Goal: Task Accomplishment & Management: Use online tool/utility

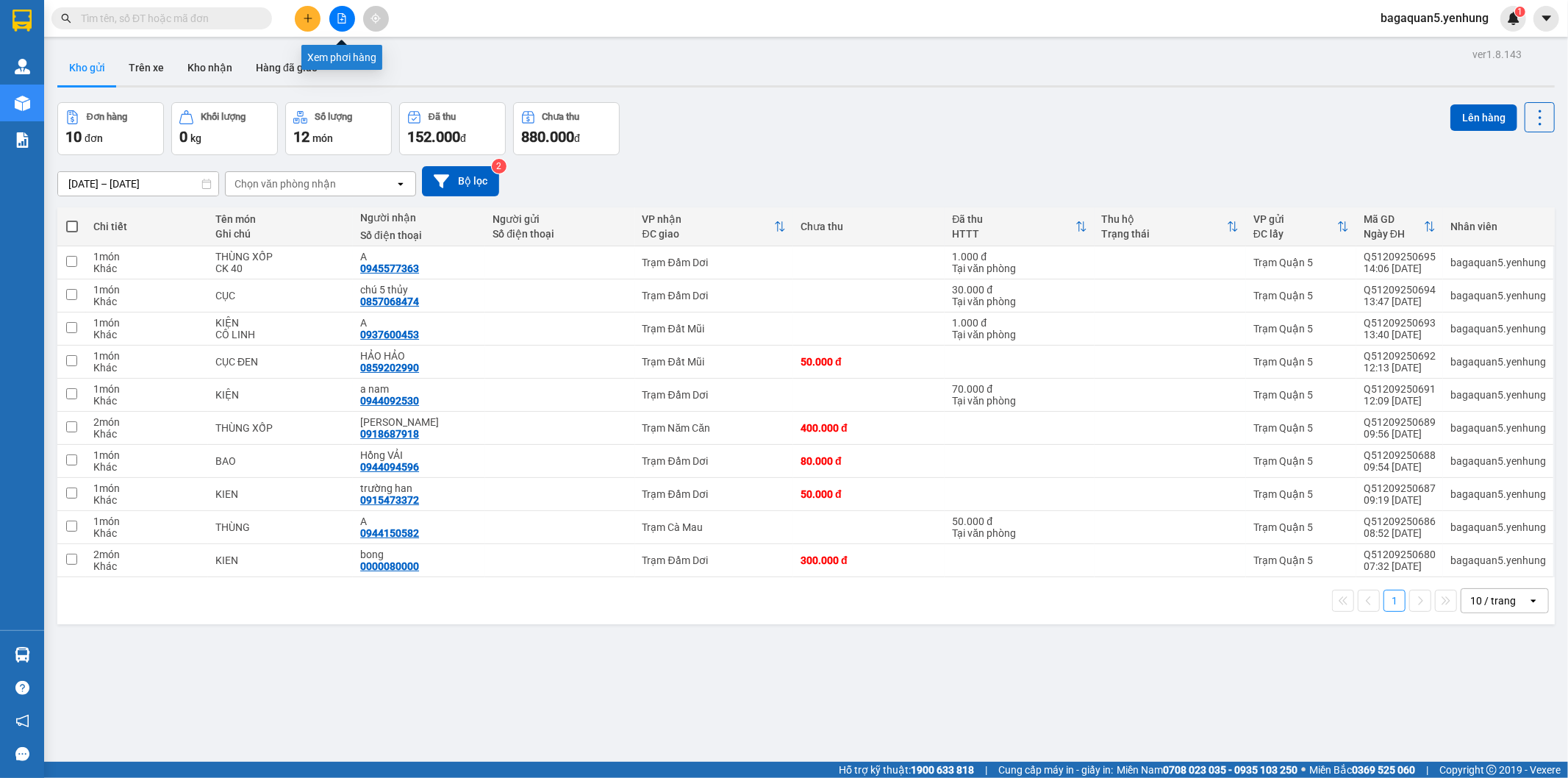
click at [339, 23] on icon "file-add" at bounding box center [342, 18] width 8 height 10
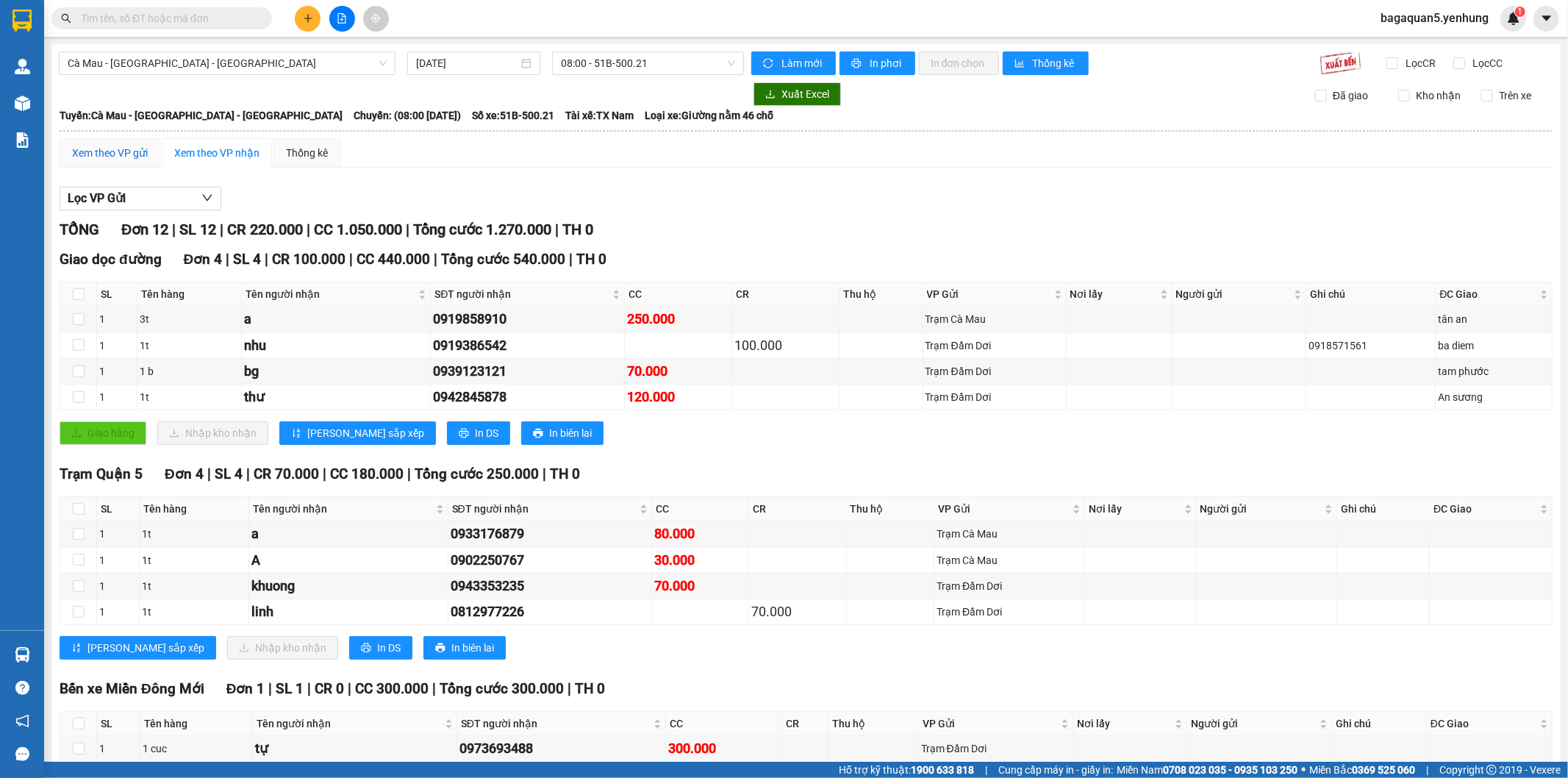
click at [104, 148] on div "Xem theo VP gửi" at bounding box center [110, 153] width 76 height 16
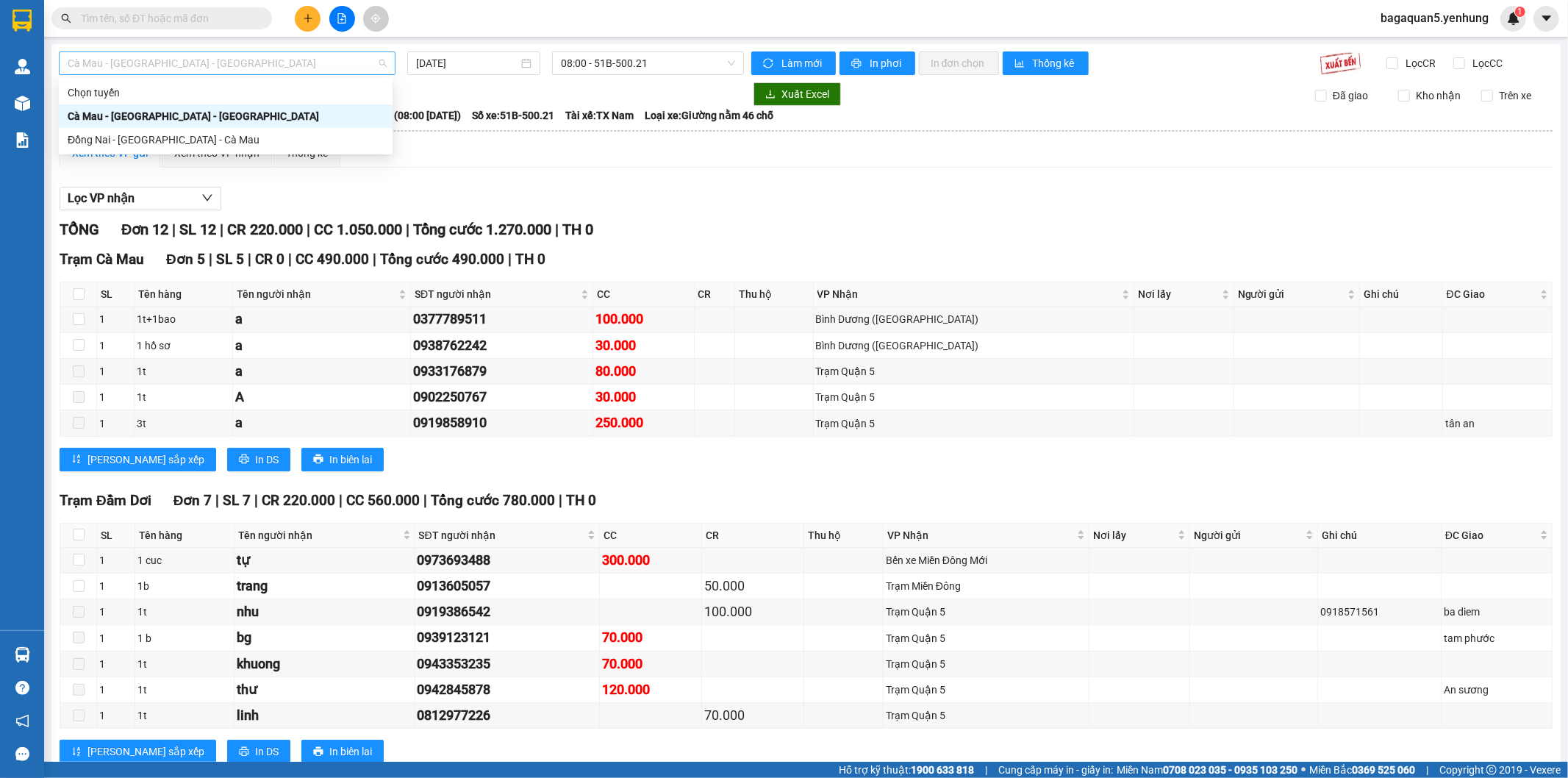
drag, startPoint x: 199, startPoint y: 63, endPoint x: 171, endPoint y: 125, distance: 68.0
click at [196, 68] on span "Cà Mau - [GEOGRAPHIC_DATA] - [GEOGRAPHIC_DATA]" at bounding box center [227, 63] width 319 height 22
click at [150, 142] on div "Đồng Nai - [GEOGRAPHIC_DATA] - Cà Mau" at bounding box center [225, 139] width 316 height 16
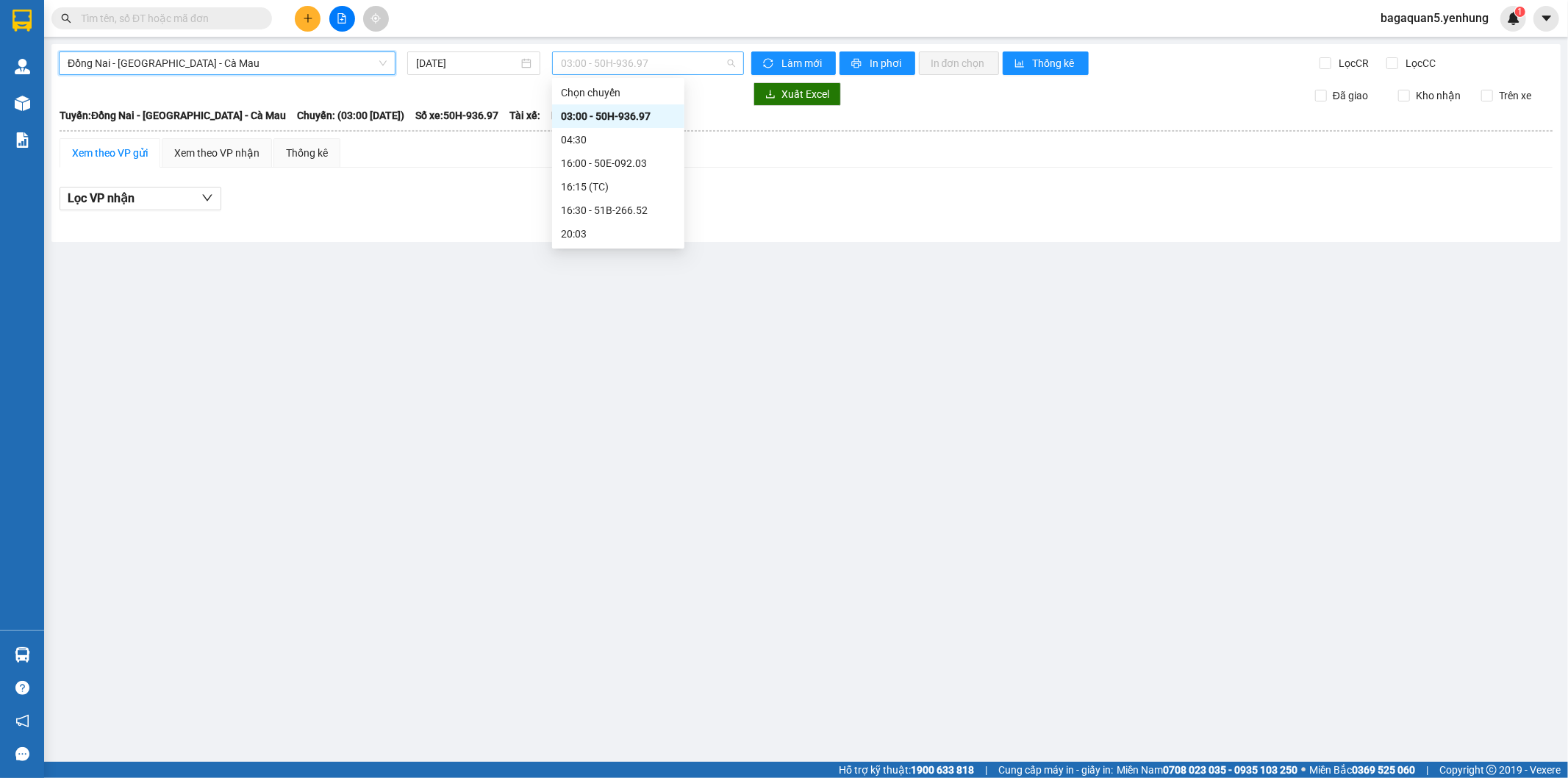
click at [600, 70] on span "03:00 - 50H-936.97" at bounding box center [647, 63] width 174 height 22
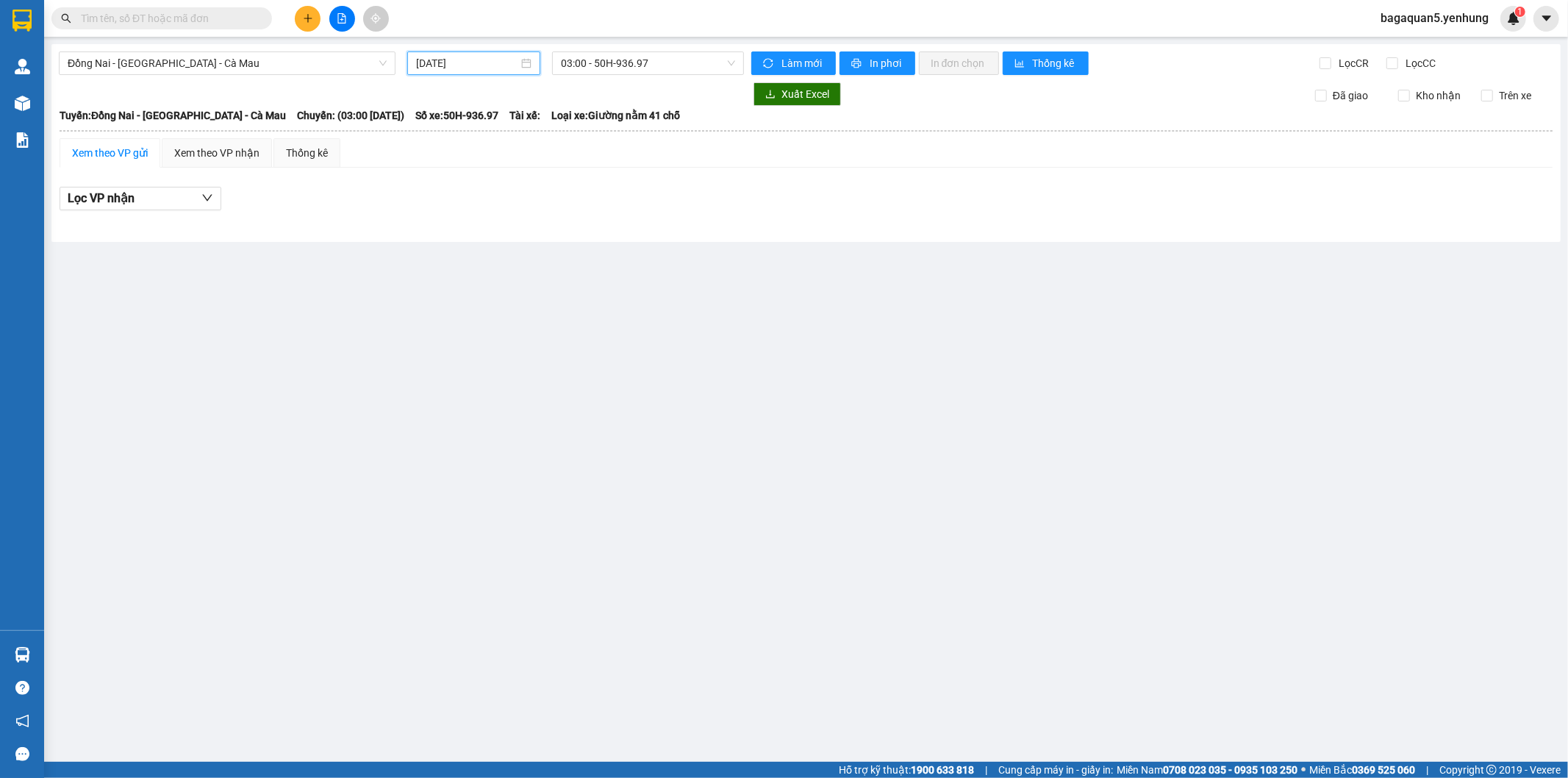
click at [475, 68] on input "[DATE]" at bounding box center [467, 63] width 102 height 16
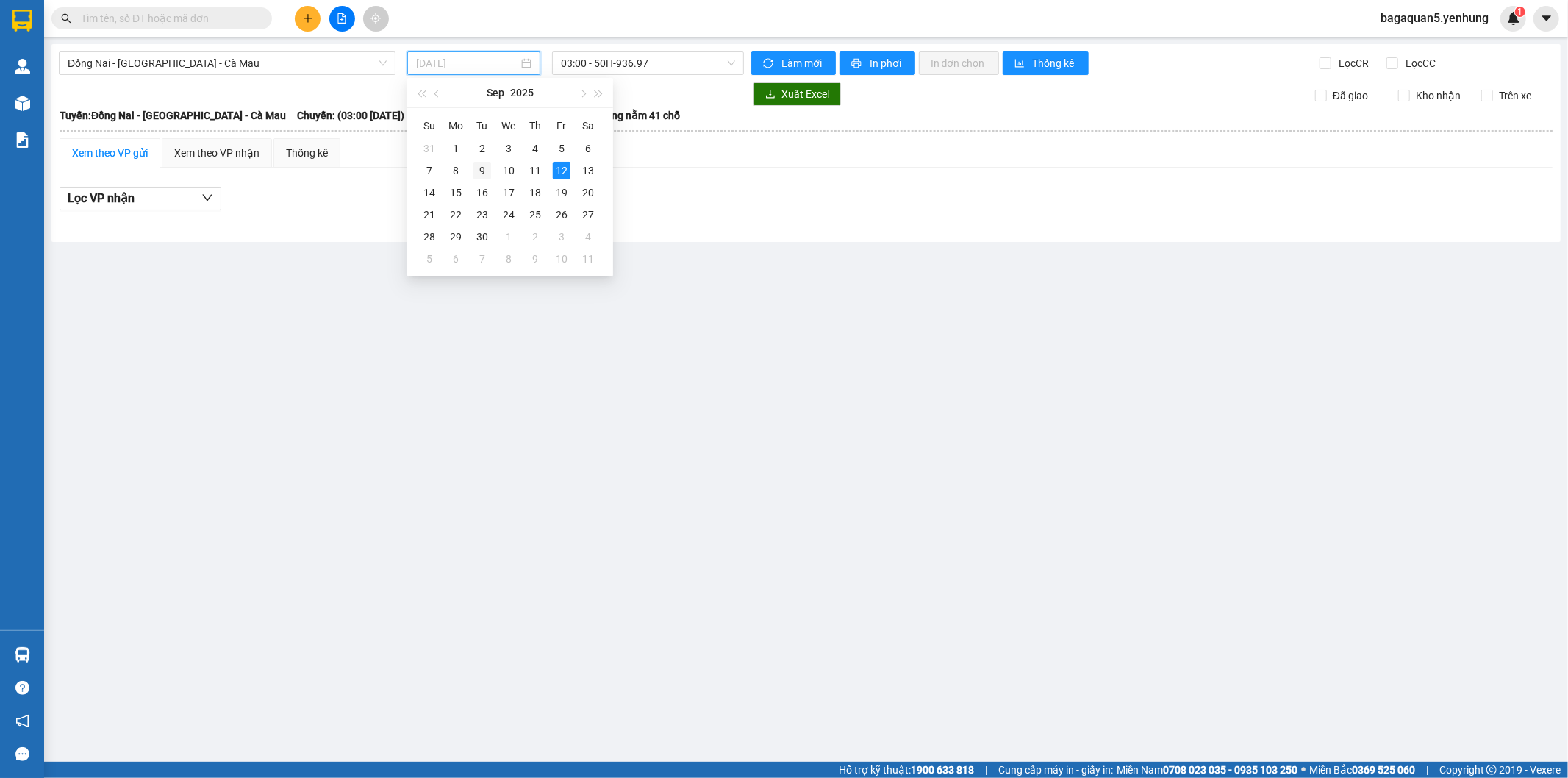
click at [489, 168] on div "9" at bounding box center [483, 170] width 17 height 17
type input "[DATE]"
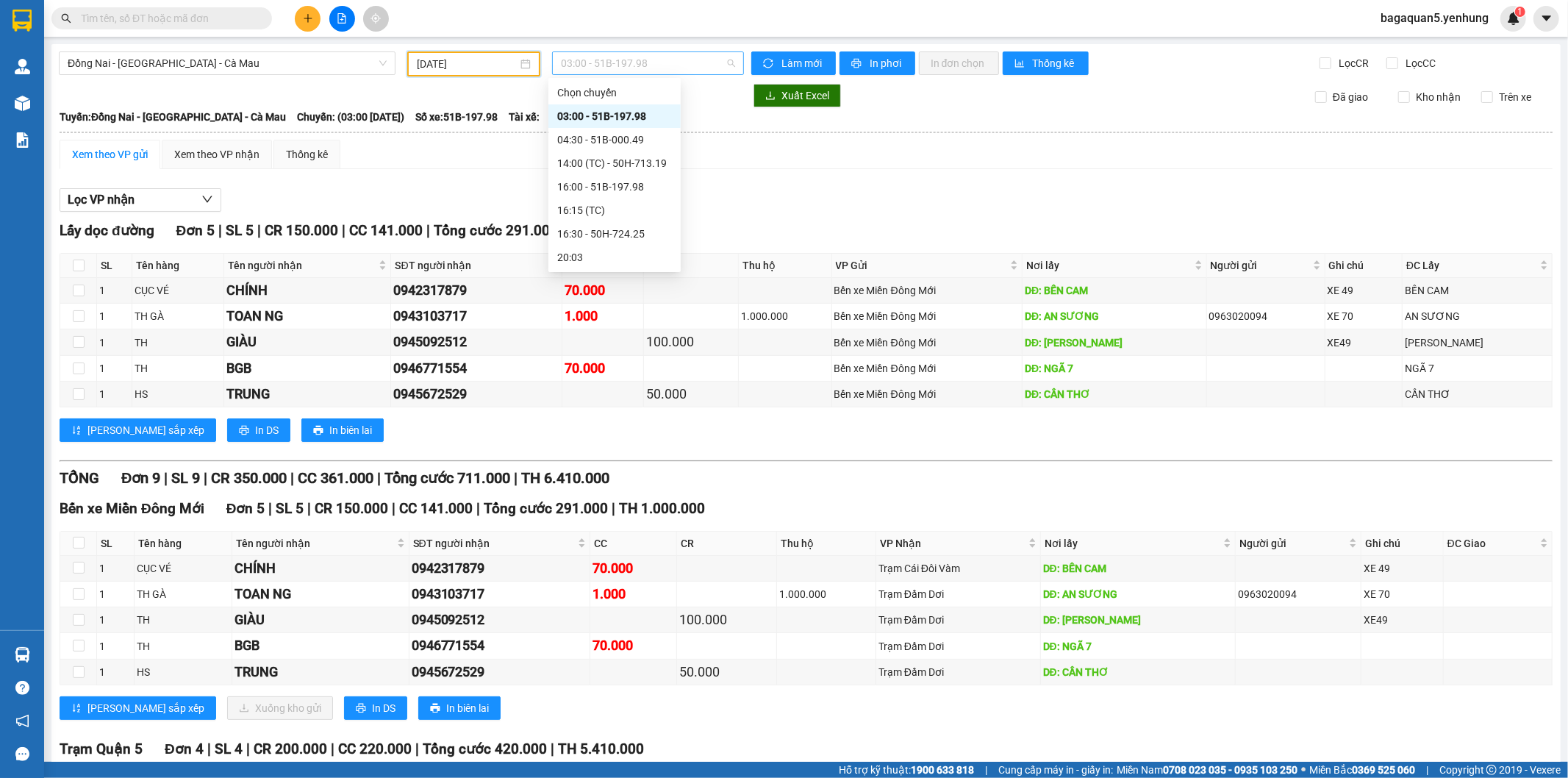
click at [636, 60] on span "03:00 - 51B-197.98" at bounding box center [647, 63] width 174 height 22
click at [582, 179] on div "16:00 - 51B-197.98" at bounding box center [614, 186] width 115 height 16
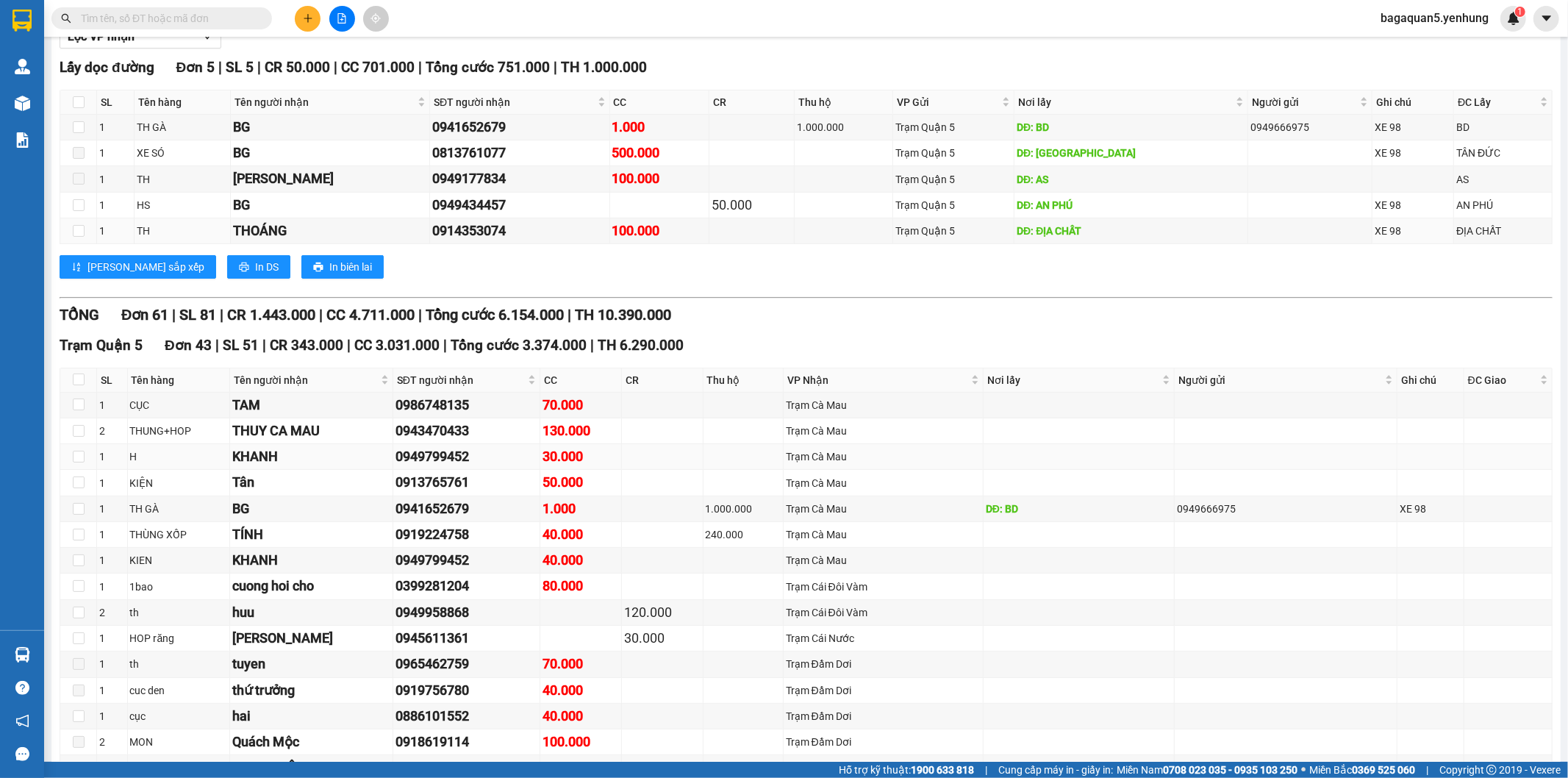
scroll to position [245, 0]
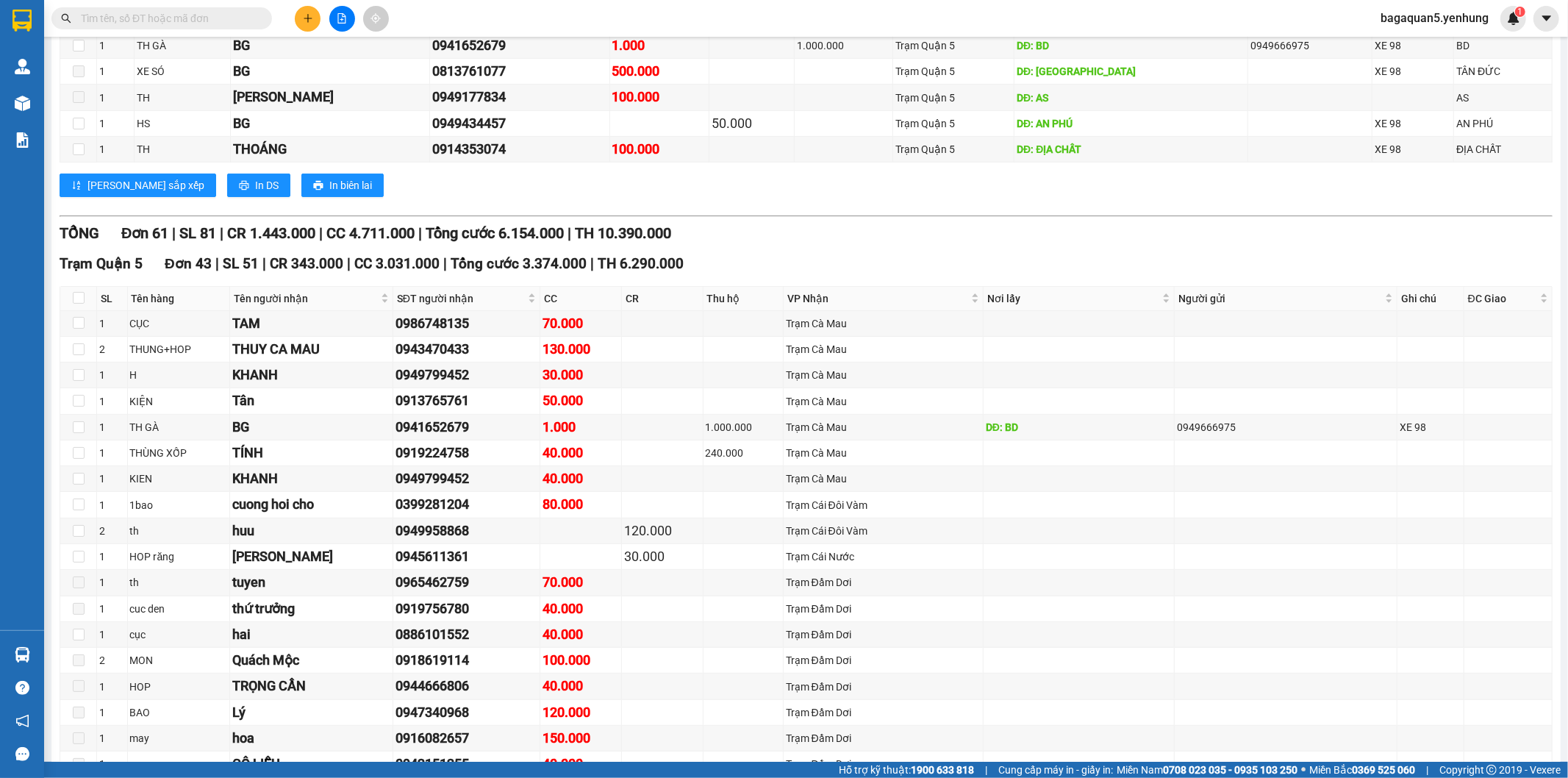
click at [833, 244] on div "TỔNG Đơn 61 | SL 81 | CR 1.443.000 | CC 4.711.000 | Tổng cước 6.154.000 | TH 10…" at bounding box center [806, 233] width 1494 height 23
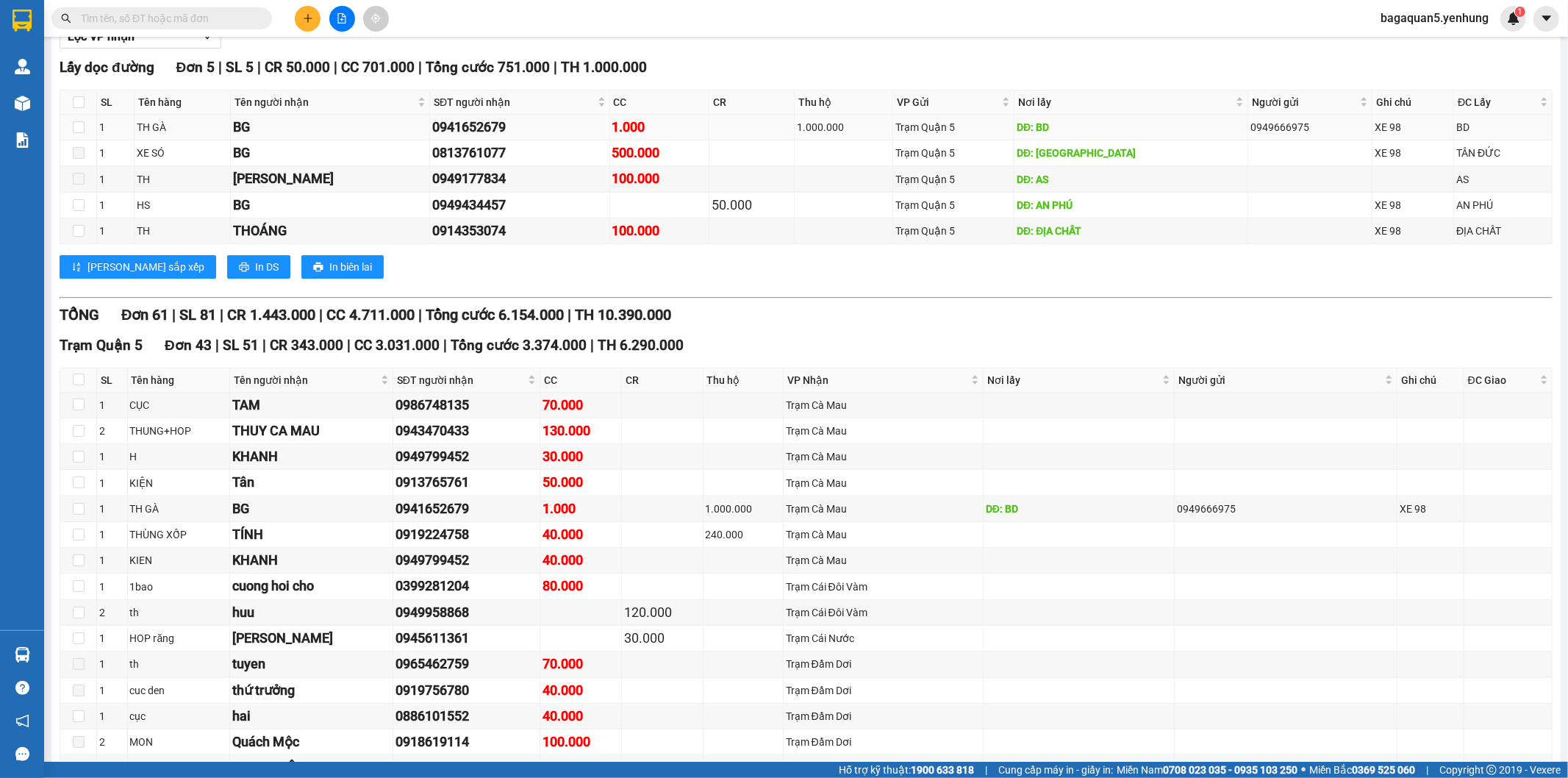
scroll to position [0, 0]
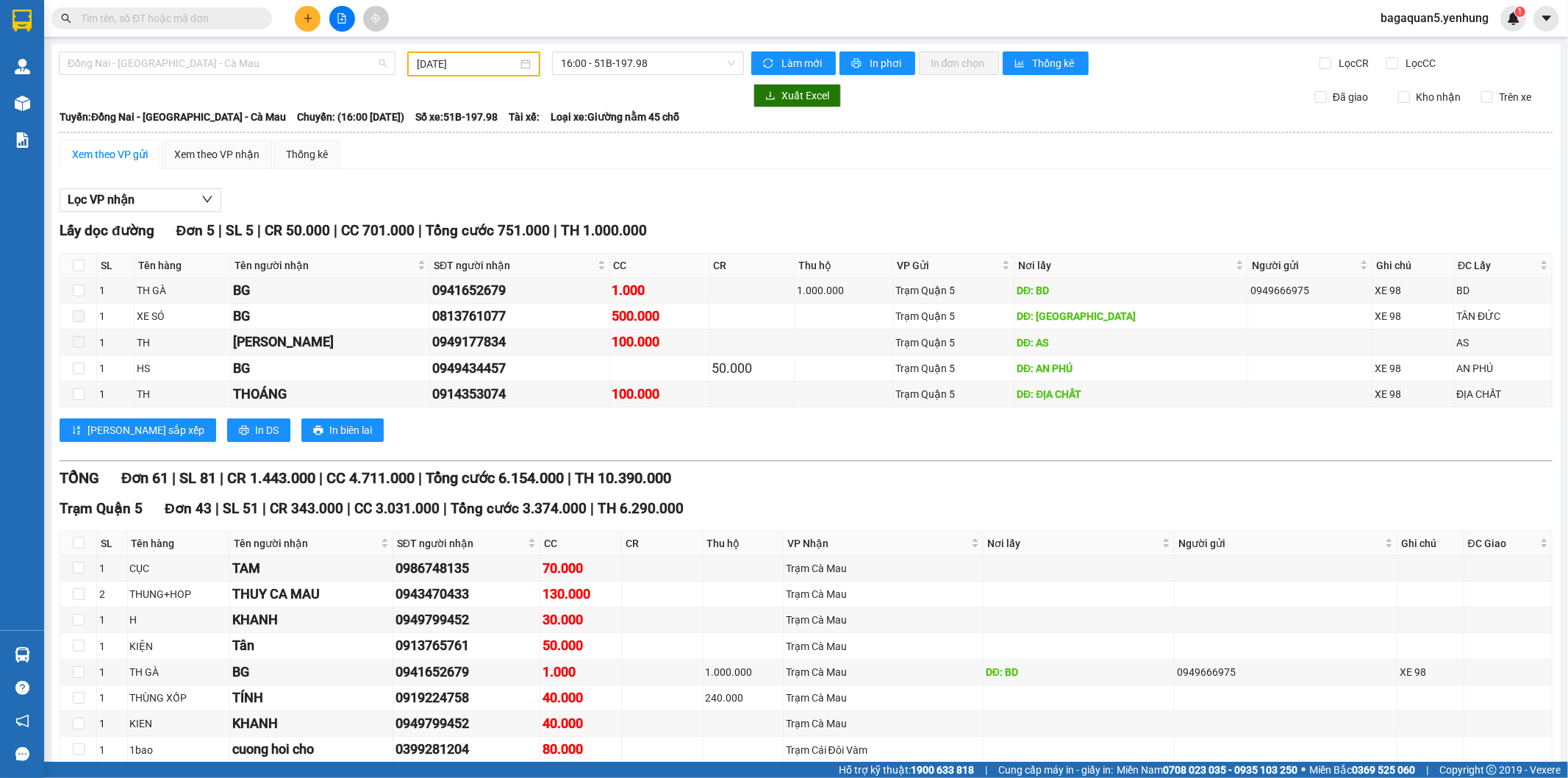
drag, startPoint x: 218, startPoint y: 67, endPoint x: 150, endPoint y: 118, distance: 85.0
click at [216, 67] on span "Đồng Nai - [GEOGRAPHIC_DATA] - Cà Mau" at bounding box center [227, 63] width 319 height 22
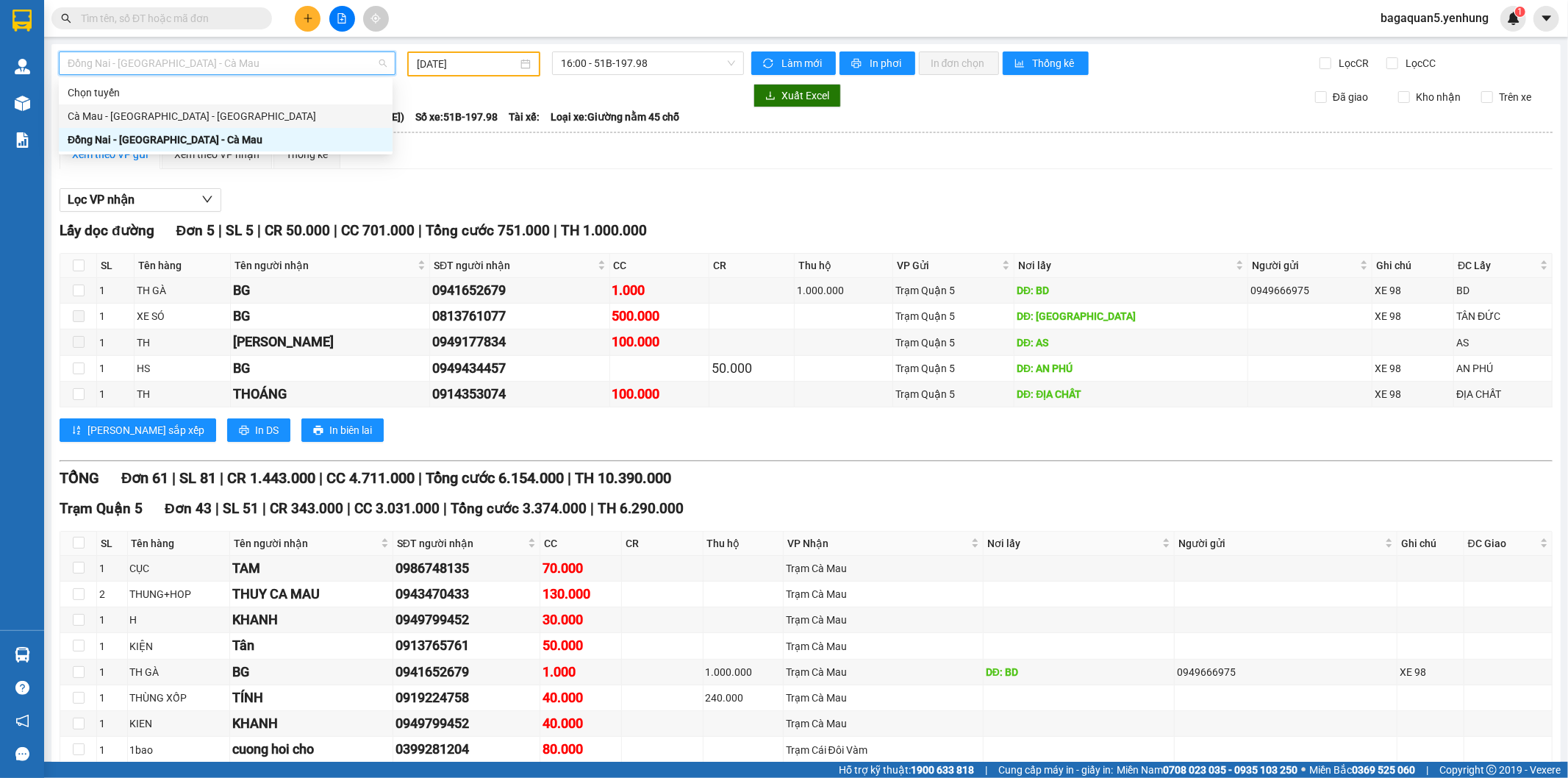
click at [147, 118] on div "Cà Mau - [GEOGRAPHIC_DATA] - [GEOGRAPHIC_DATA]" at bounding box center [225, 116] width 316 height 16
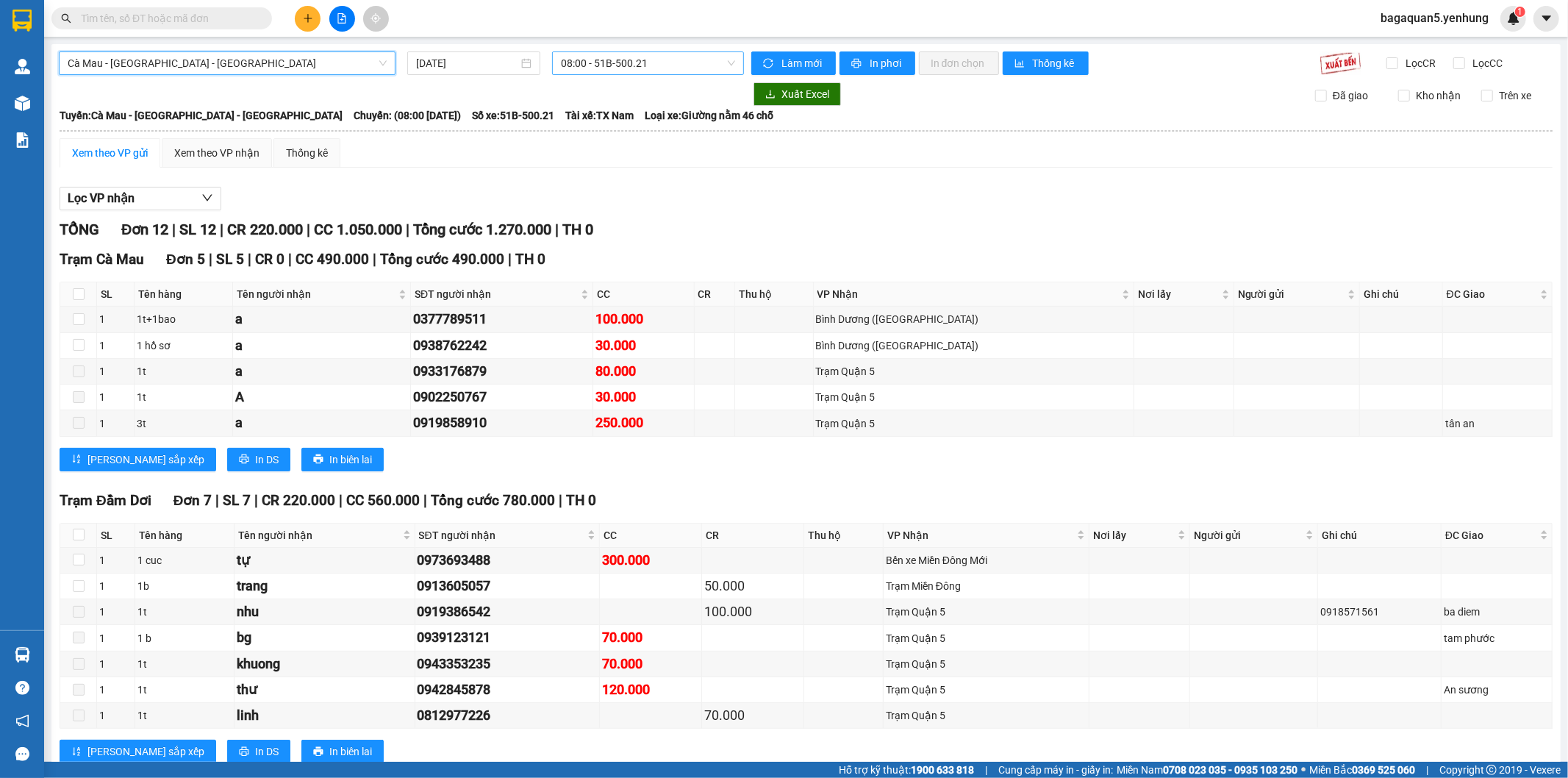
click at [571, 68] on span "08:00 - 51B-500.21" at bounding box center [647, 63] width 174 height 22
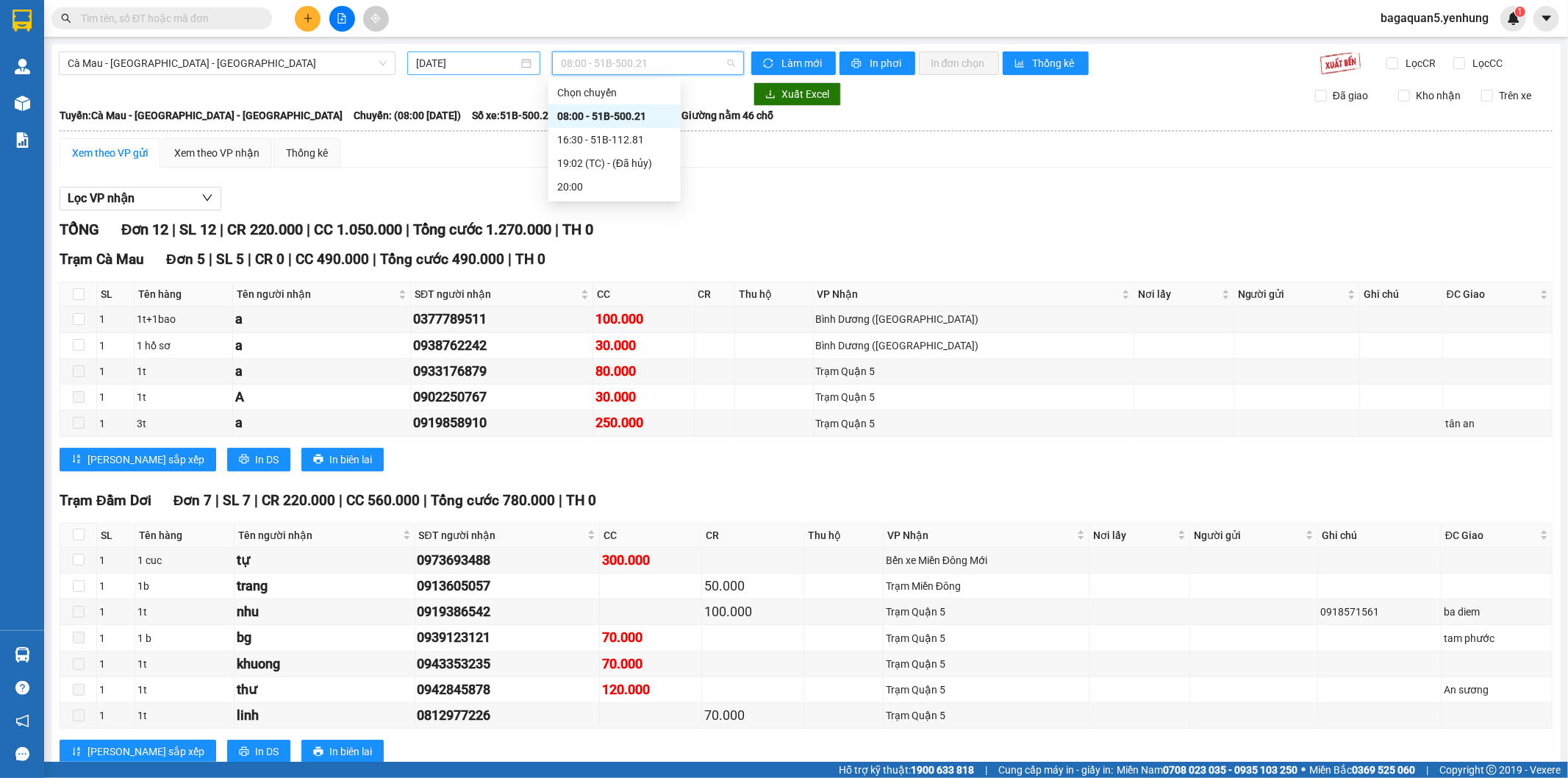
click at [461, 67] on input "[DATE]" at bounding box center [467, 63] width 102 height 16
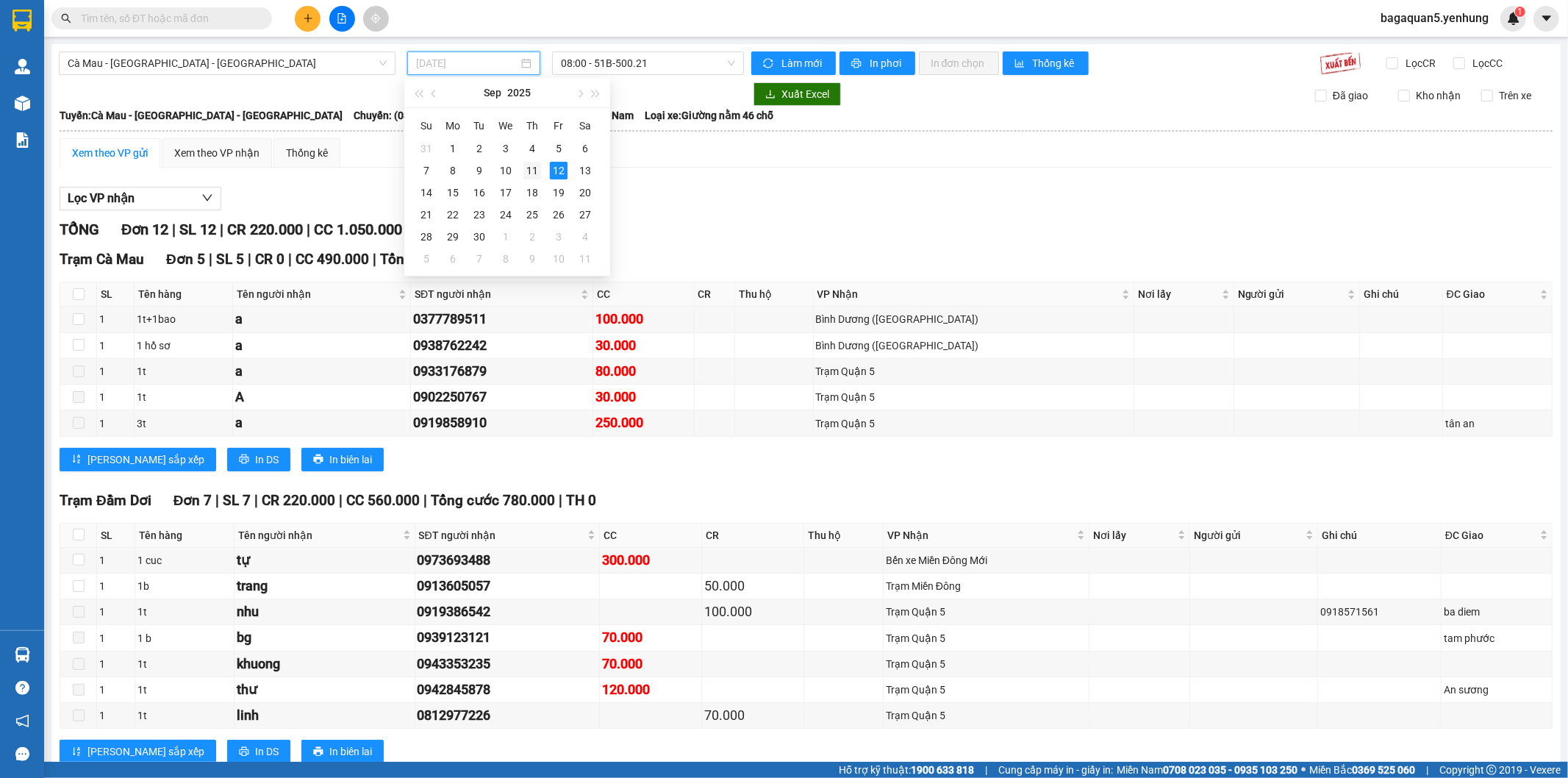
click at [539, 165] on div "11" at bounding box center [532, 170] width 17 height 17
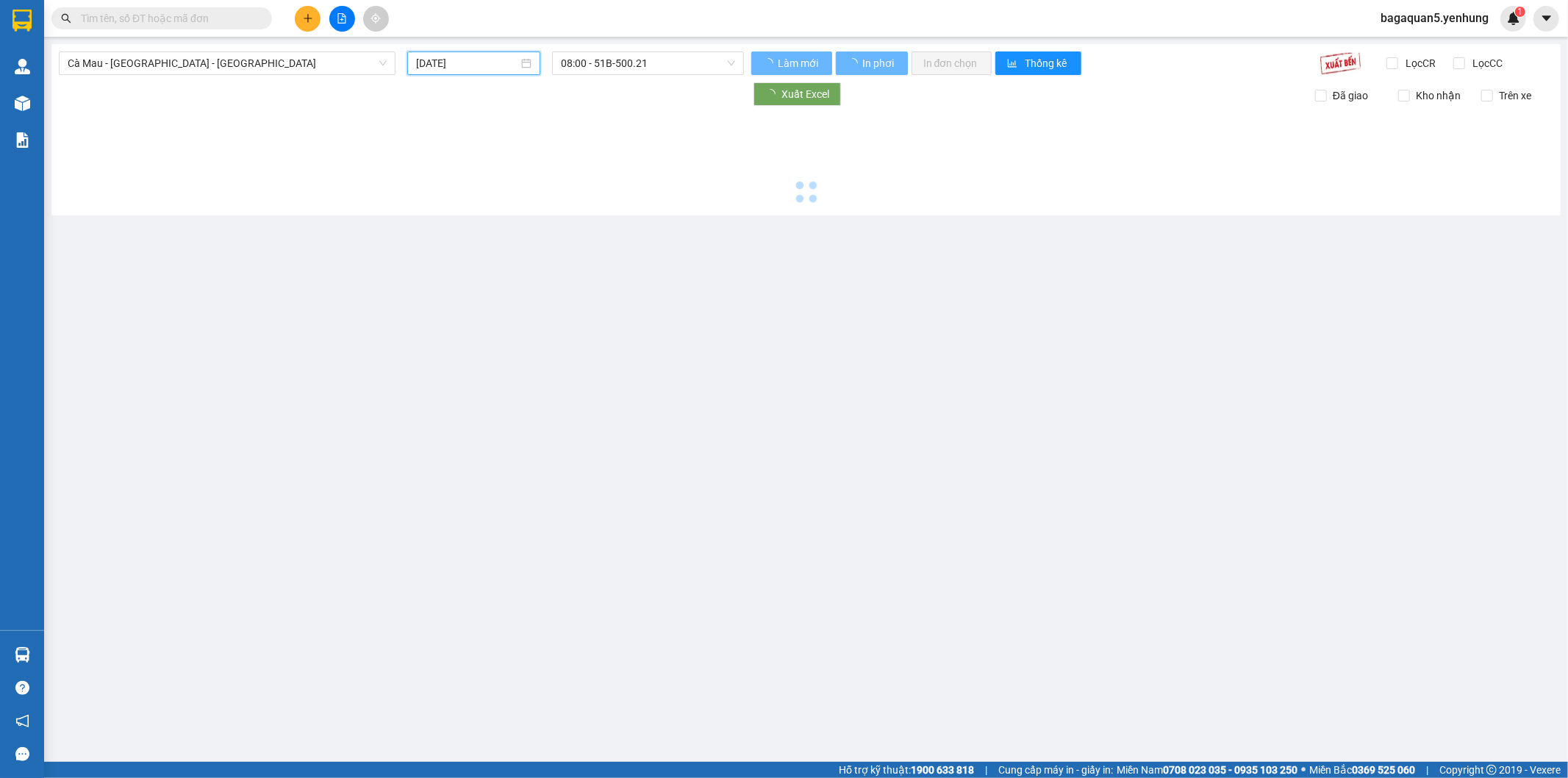
type input "[DATE]"
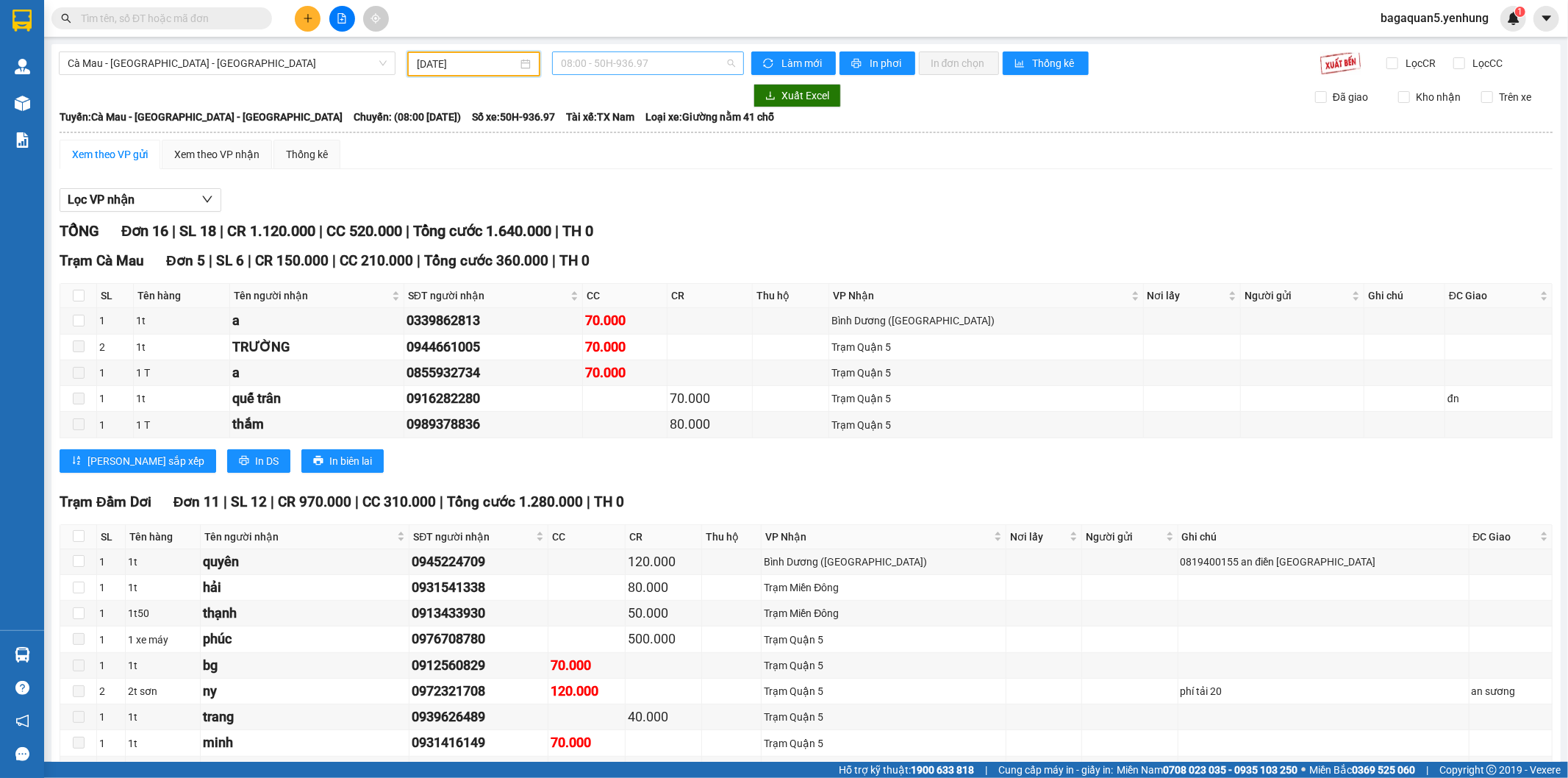
click at [598, 67] on span "08:00 - 50H-936.97" at bounding box center [647, 63] width 174 height 22
drag, startPoint x: 139, startPoint y: 65, endPoint x: 119, endPoint y: 103, distance: 42.9
click at [138, 64] on span "Cà Mau - [GEOGRAPHIC_DATA] - [GEOGRAPHIC_DATA]" at bounding box center [227, 63] width 319 height 22
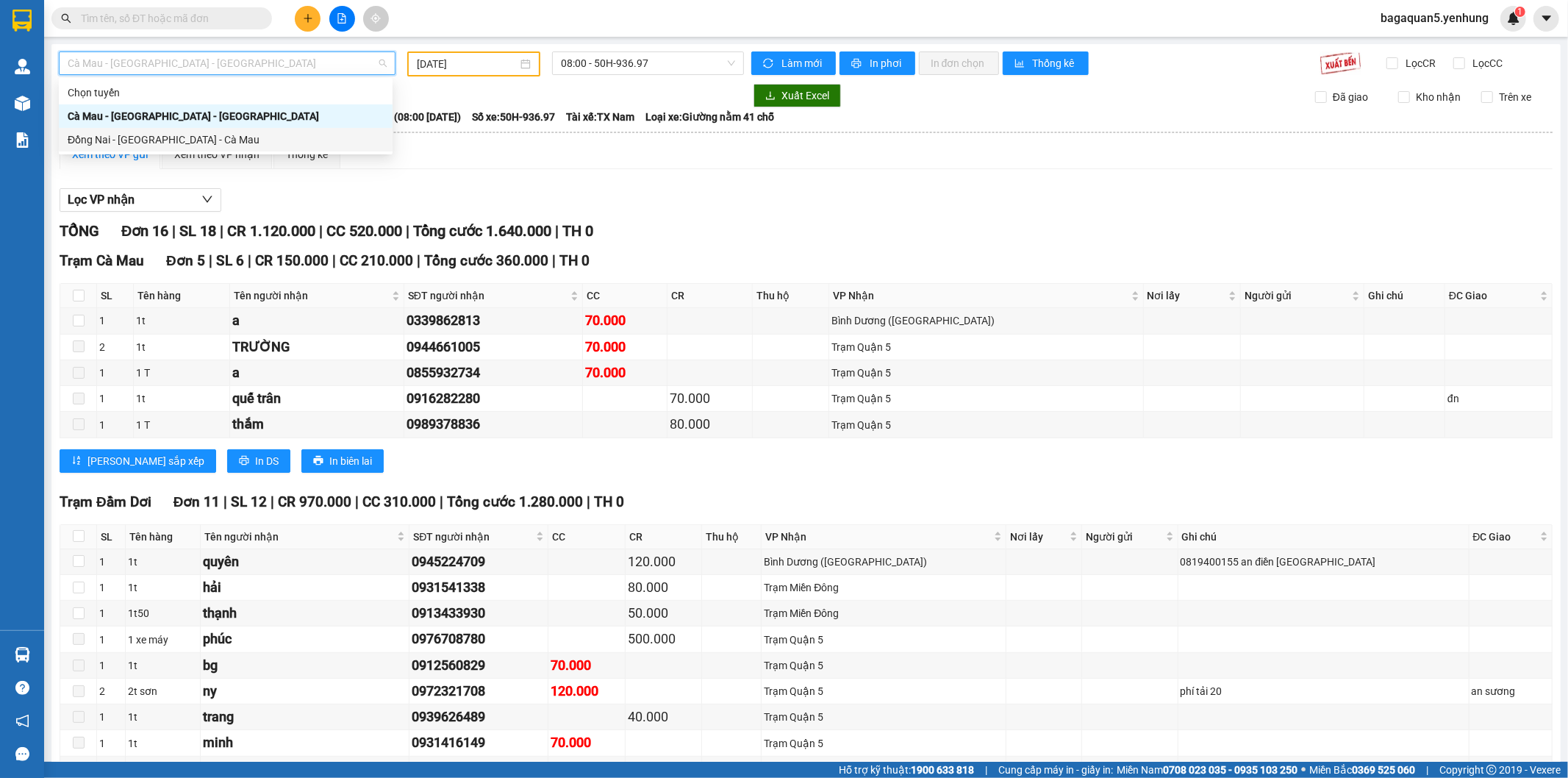
click at [105, 137] on div "Đồng Nai - [GEOGRAPHIC_DATA] - Cà Mau" at bounding box center [225, 139] width 316 height 16
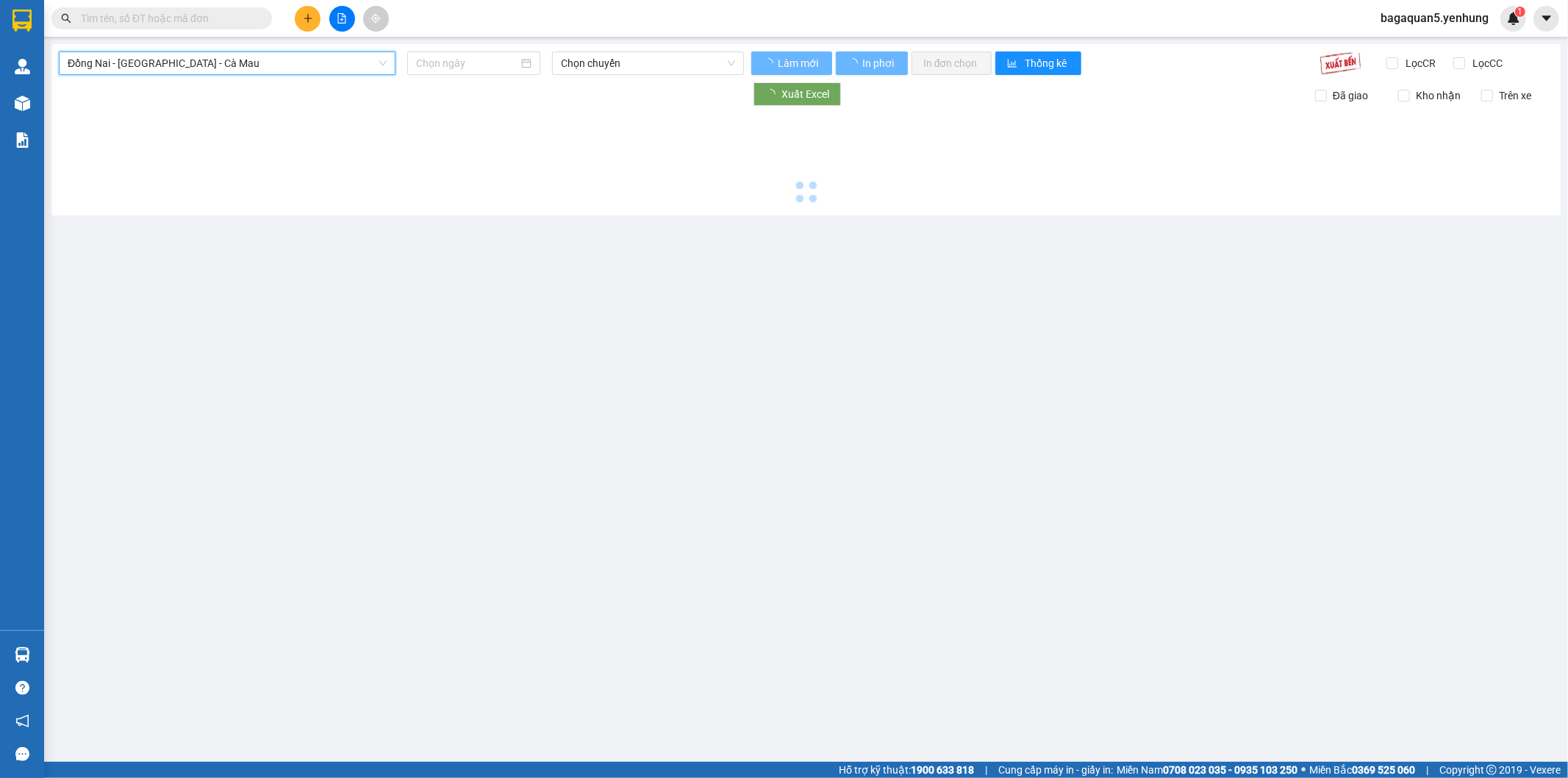
type input "[DATE]"
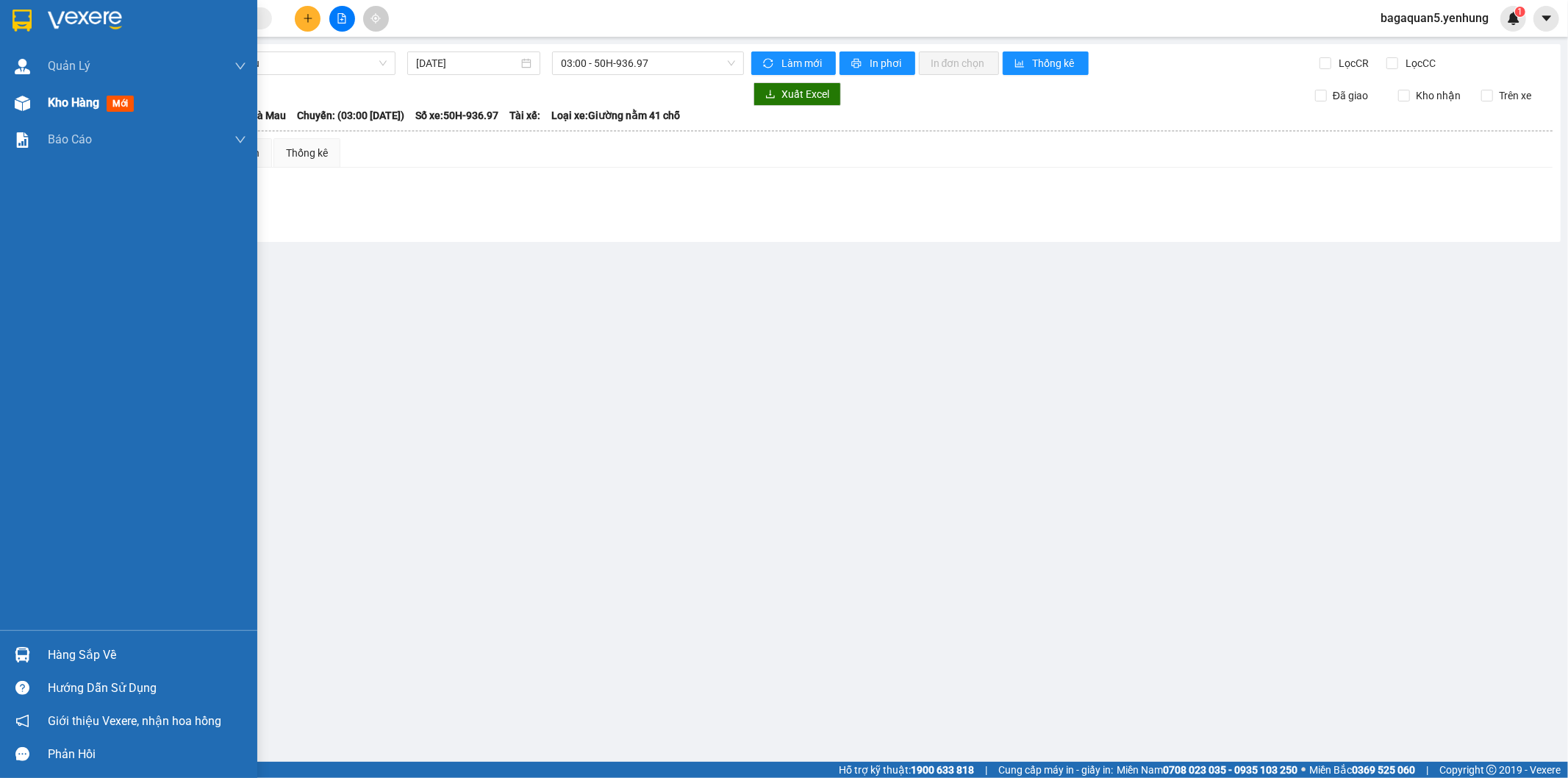
click at [62, 103] on span "Kho hàng" at bounding box center [73, 103] width 52 height 14
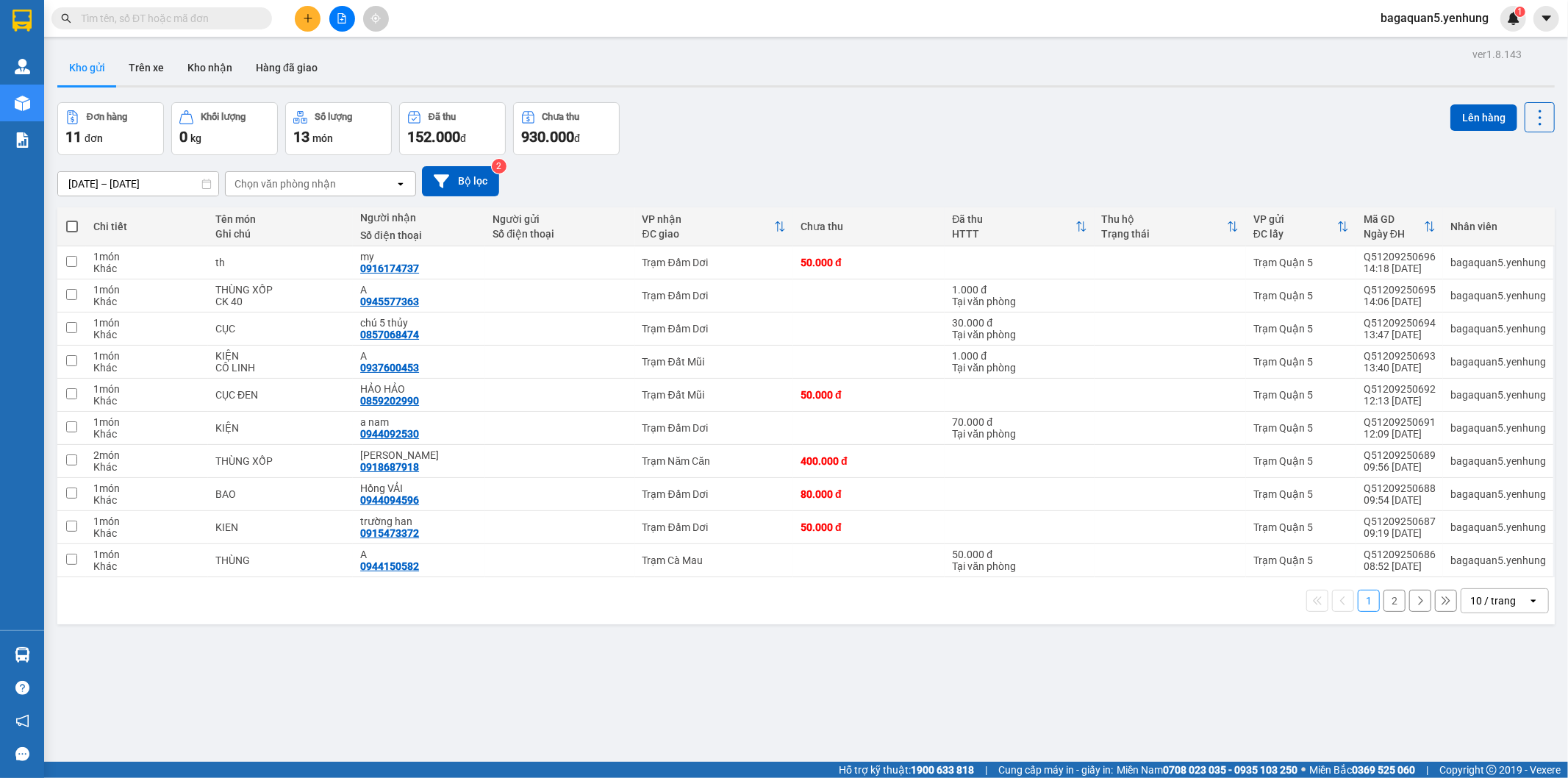
click at [1385, 18] on span "bagaquan5.yenhung" at bounding box center [1435, 17] width 132 height 18
click at [345, 13] on icon "file-add" at bounding box center [341, 18] width 10 height 10
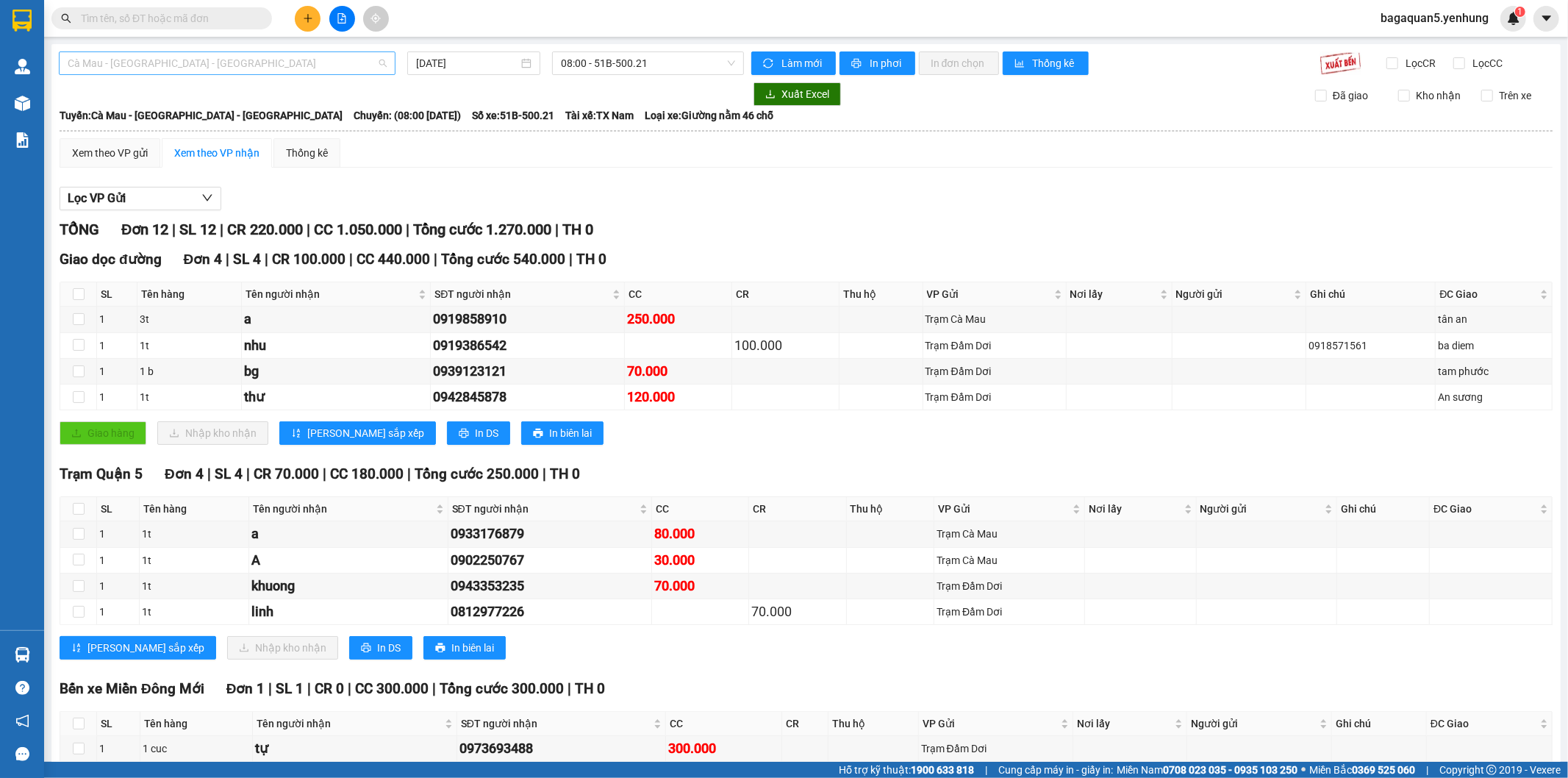
click at [145, 67] on span "Cà Mau - [GEOGRAPHIC_DATA] - [GEOGRAPHIC_DATA]" at bounding box center [227, 63] width 319 height 22
click at [100, 138] on div "Đồng Nai - [GEOGRAPHIC_DATA] - Cà Mau" at bounding box center [225, 139] width 316 height 16
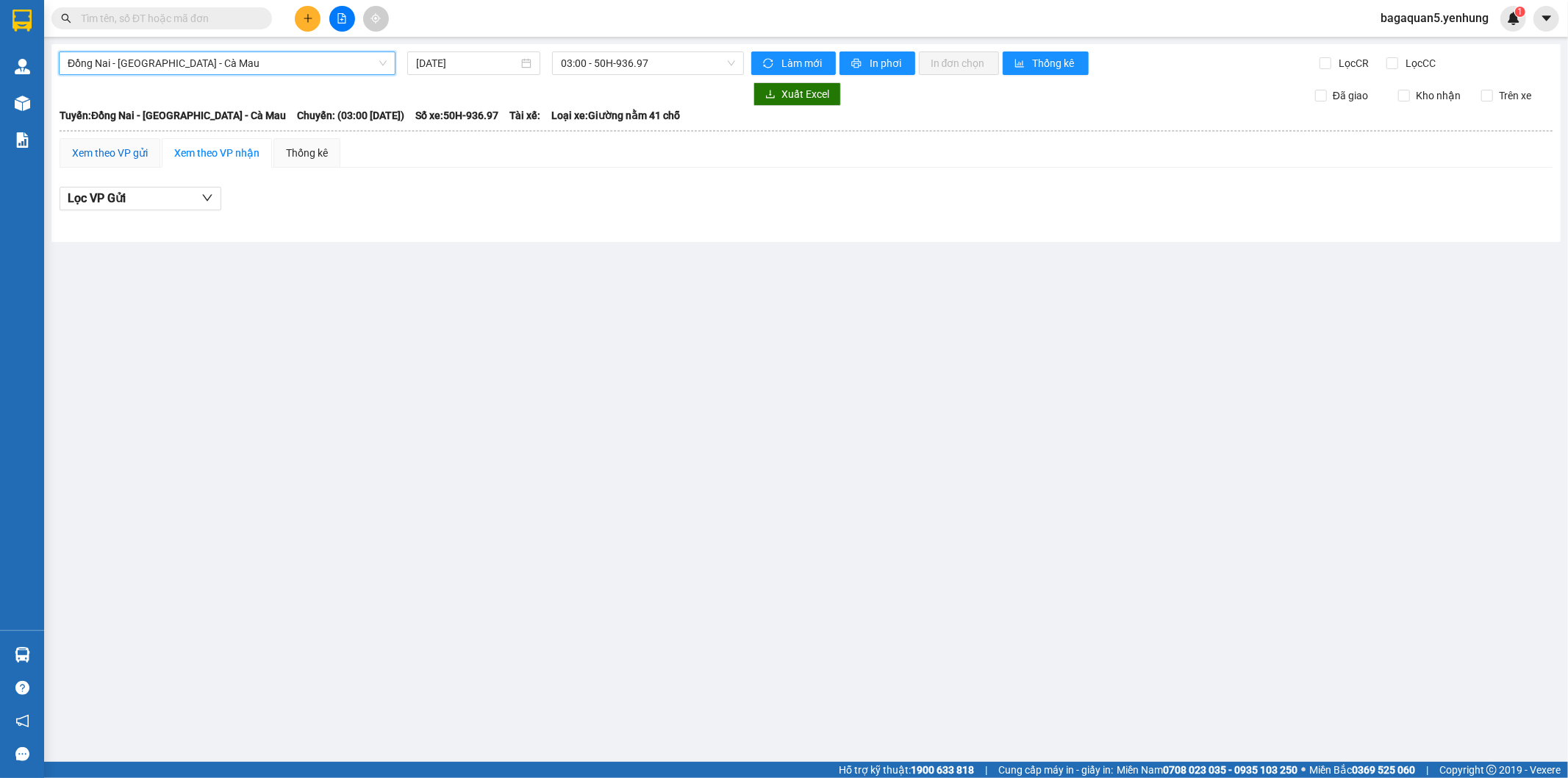
click at [90, 145] on div "Xem theo VP gửi" at bounding box center [110, 153] width 76 height 16
click at [249, 71] on span "Đồng Nai - [GEOGRAPHIC_DATA] - Cà Mau" at bounding box center [227, 63] width 319 height 22
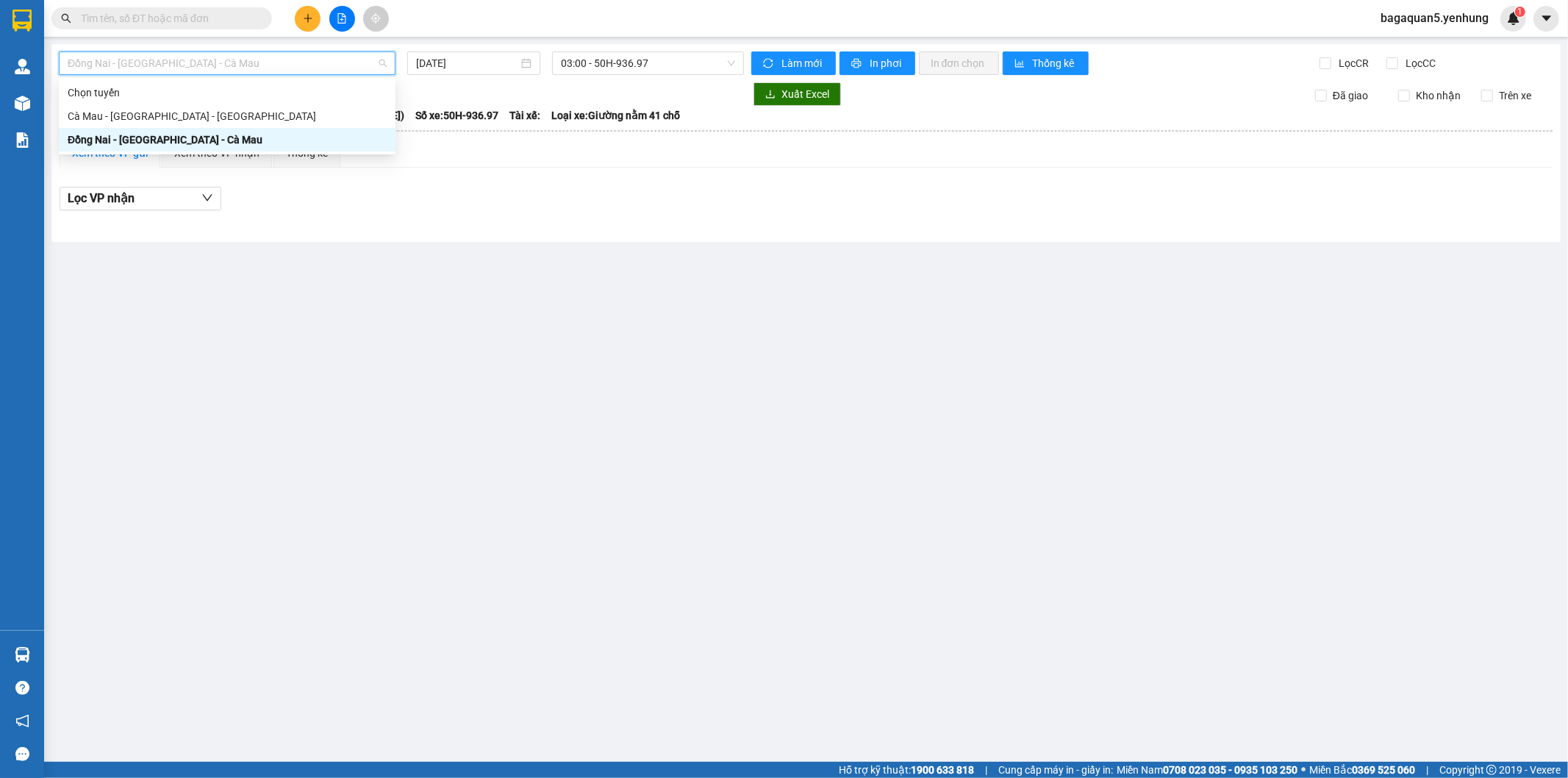
drag, startPoint x: 127, startPoint y: 143, endPoint x: 280, endPoint y: 101, distance: 158.7
click at [130, 144] on div "Đồng Nai - [GEOGRAPHIC_DATA] - Cà Mau" at bounding box center [227, 139] width 319 height 16
click at [188, 67] on span "Đồng Nai - [GEOGRAPHIC_DATA] - Cà Mau" at bounding box center [227, 63] width 319 height 22
click at [160, 145] on div "Đồng Nai - [GEOGRAPHIC_DATA] - Cà Mau" at bounding box center [227, 139] width 319 height 16
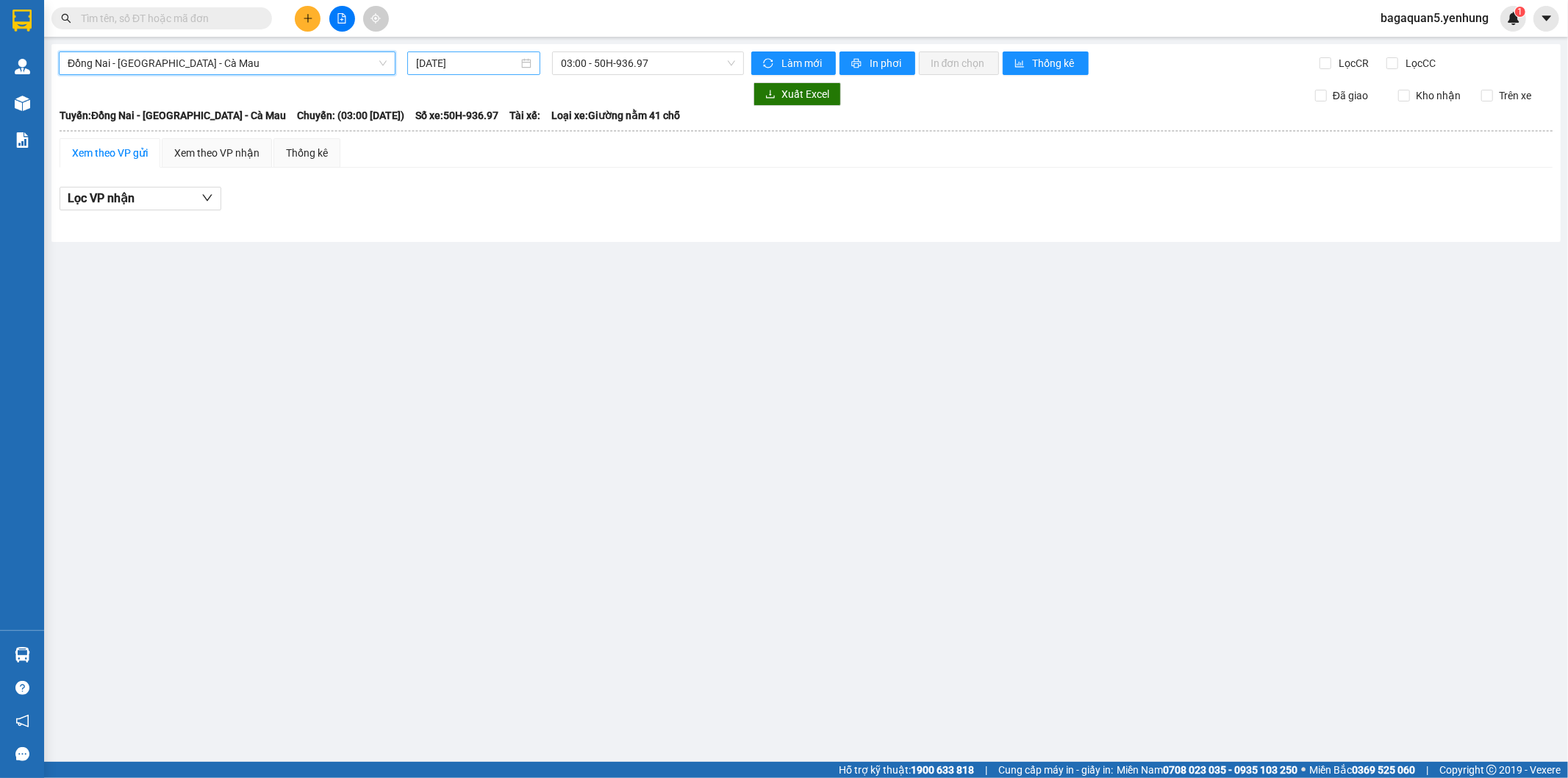
click at [493, 59] on input "[DATE]" at bounding box center [467, 63] width 102 height 16
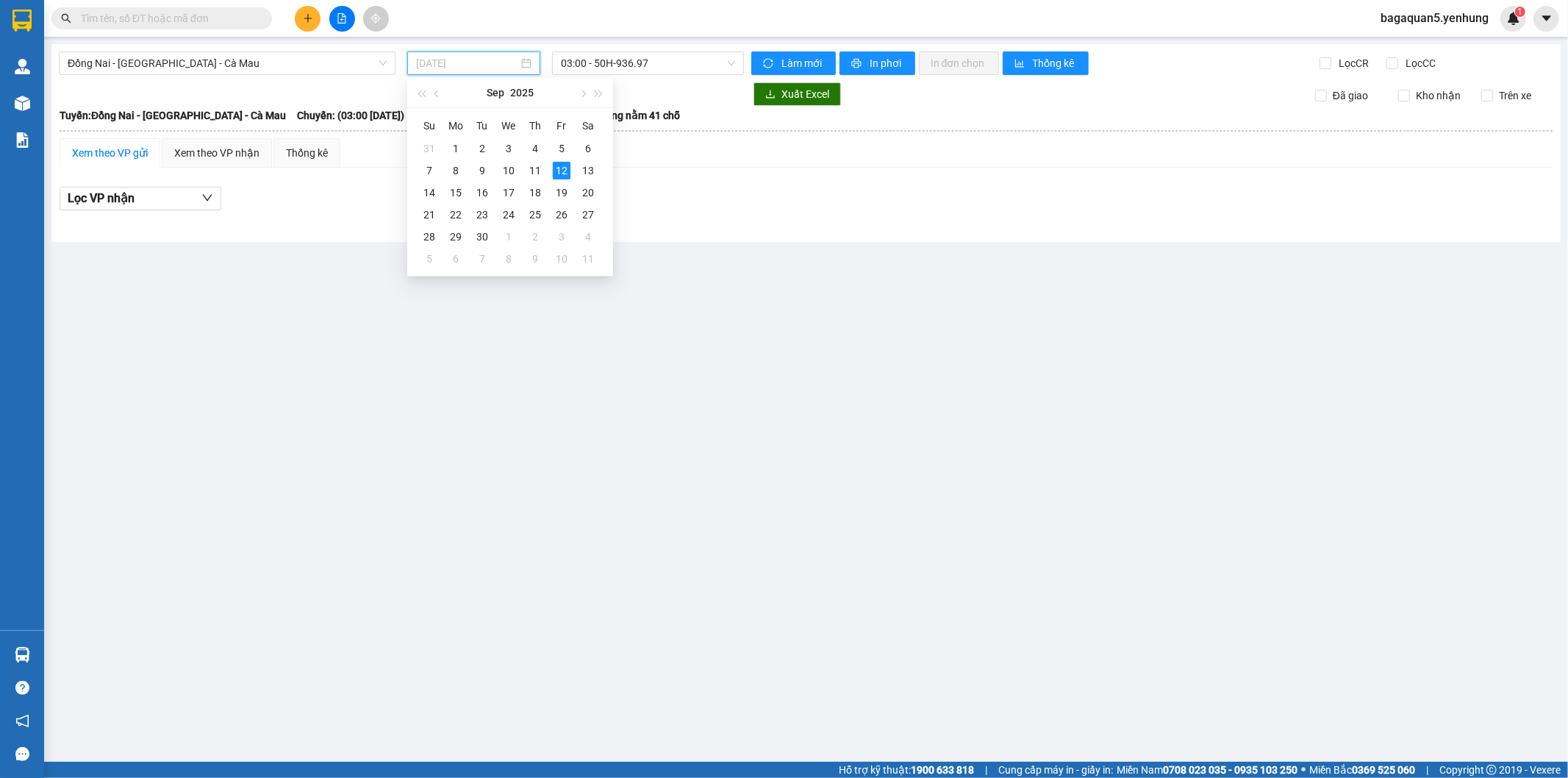
type input "[DATE]"
